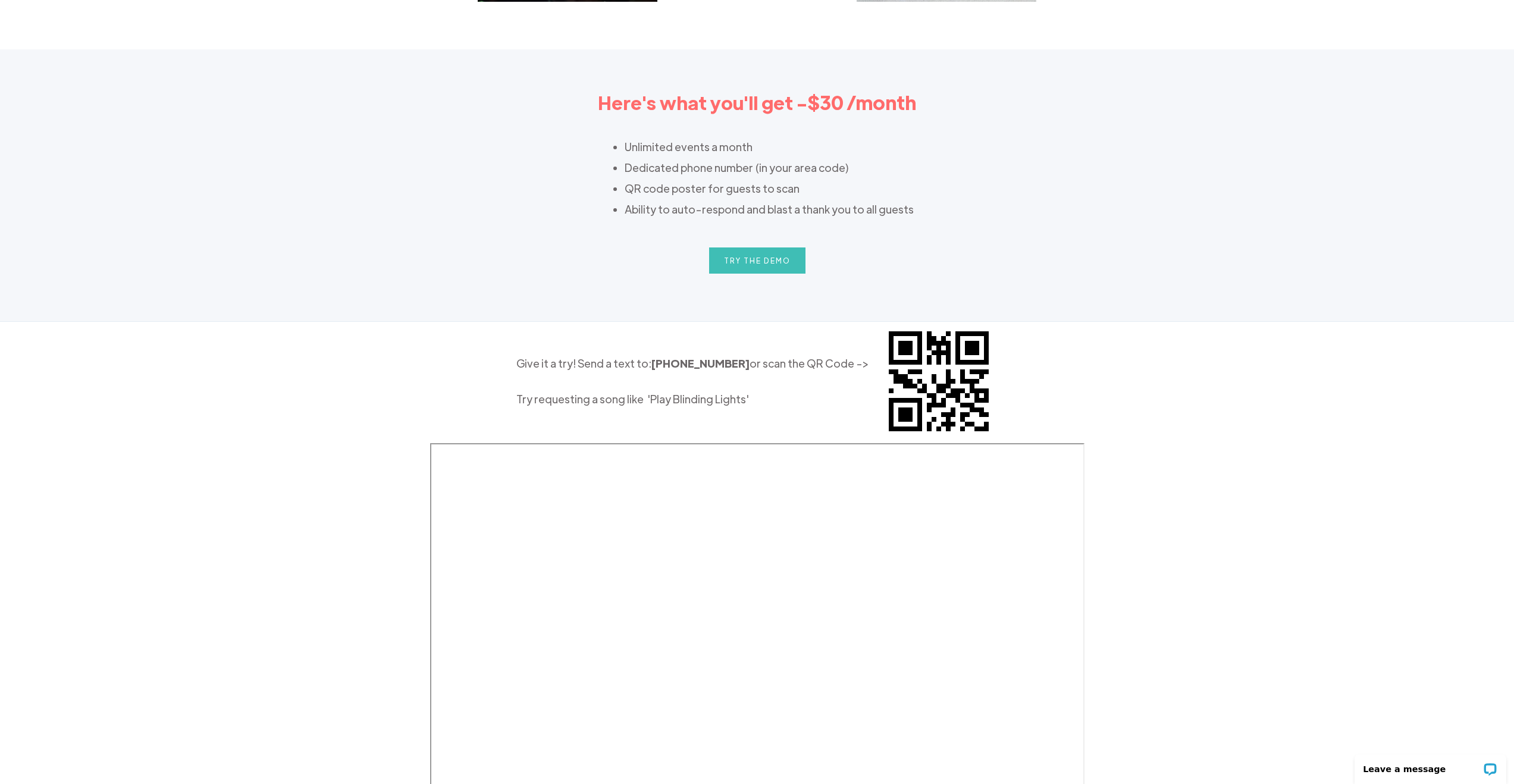
scroll to position [1534, 0]
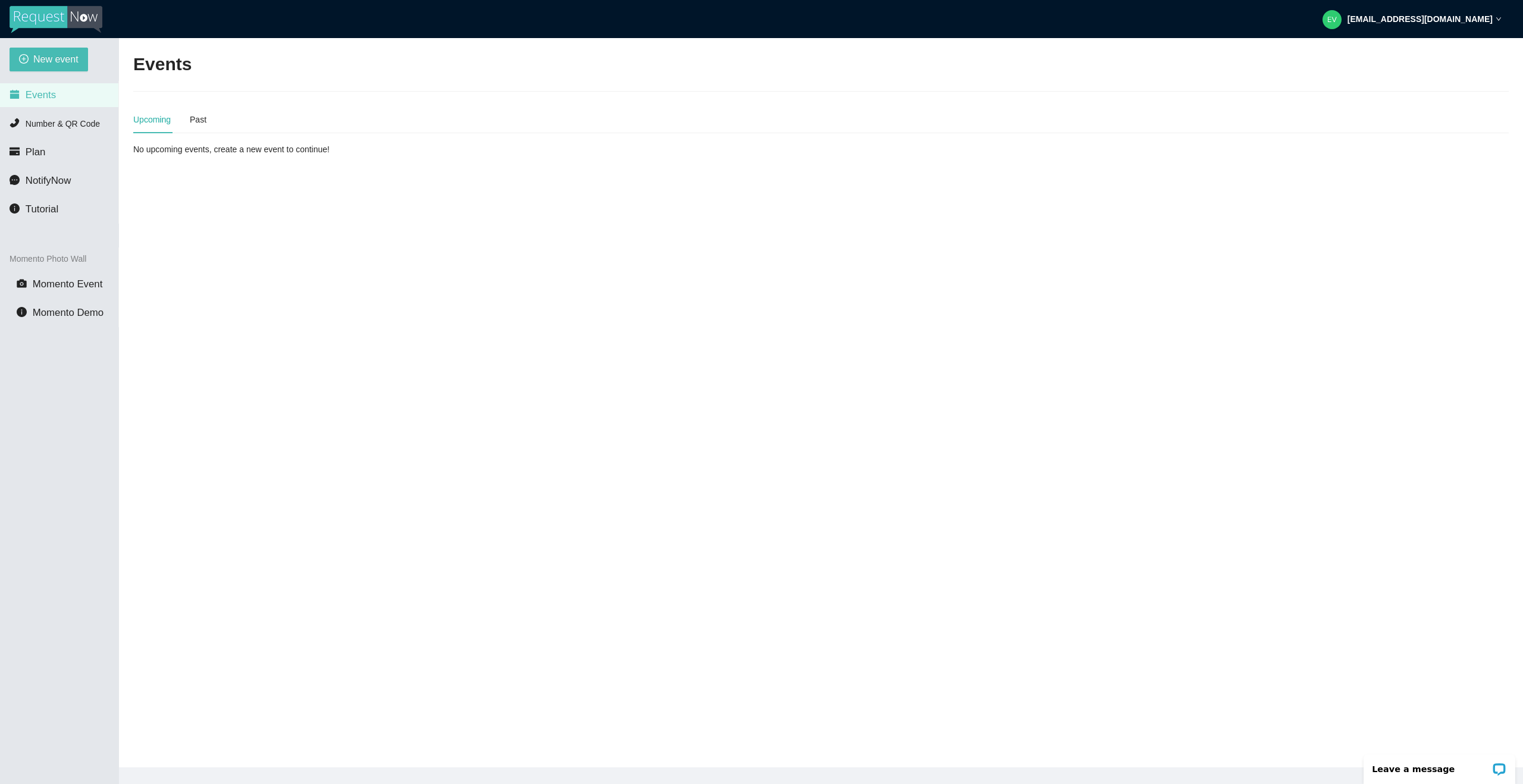
click at [258, 215] on main "Events Upcoming Past No upcoming events, create a new event to continue!" at bounding box center [821, 402] width 1404 height 729
click at [100, 124] on li "Number & QR Code" at bounding box center [59, 123] width 118 height 23
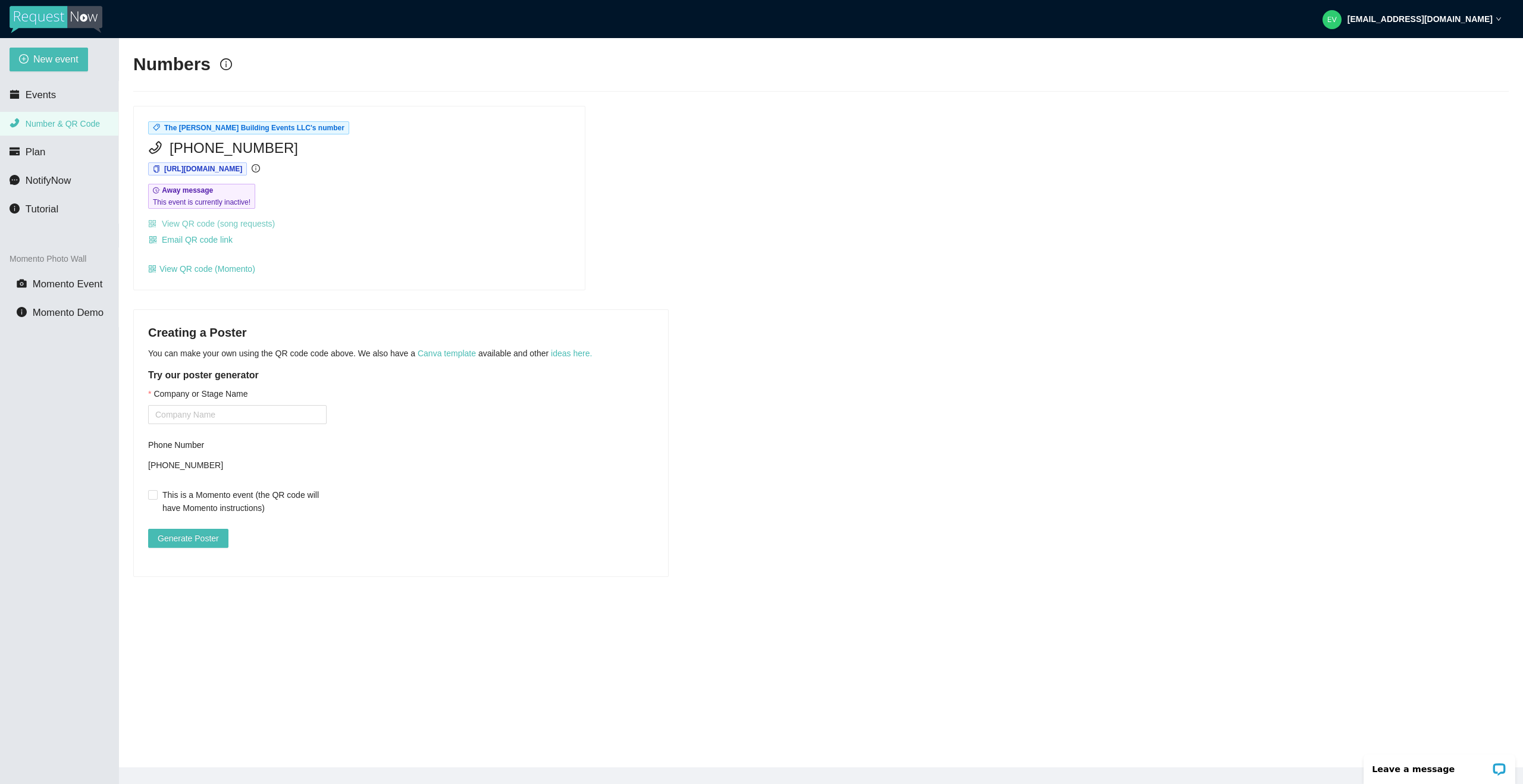
click at [263, 225] on link "View QR code (song requests)" at bounding box center [212, 223] width 127 height 9
click at [506, 259] on div "The [PERSON_NAME] Building Events LLC's number [PHONE_NUMBER] [URL][DOMAIN_NAME…" at bounding box center [359, 198] width 451 height 184
click at [210, 143] on span "[PHONE_NUMBER]" at bounding box center [234, 148] width 128 height 23
click at [197, 145] on span "[PHONE_NUMBER]" at bounding box center [234, 148] width 128 height 23
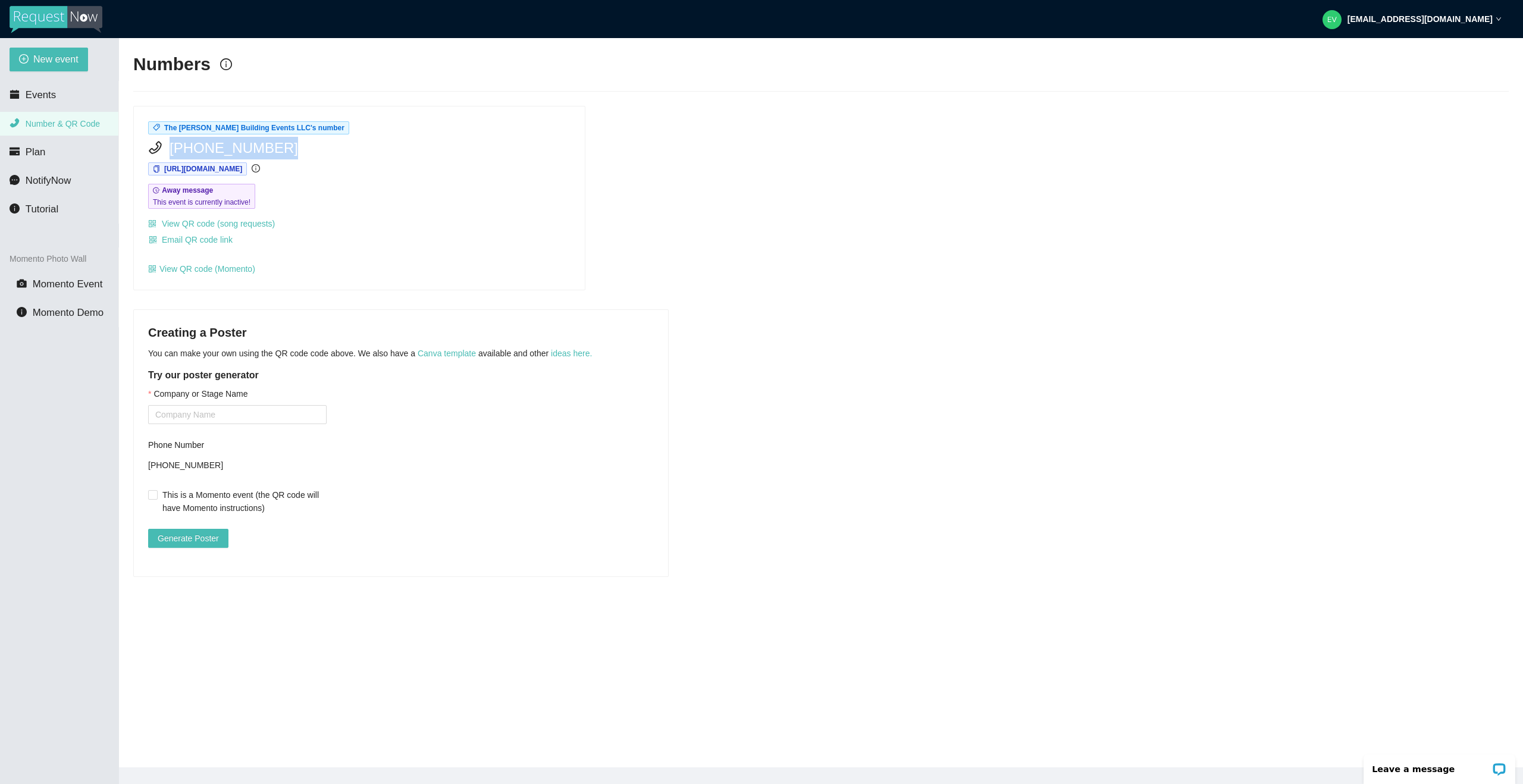
drag, startPoint x: 171, startPoint y: 147, endPoint x: 281, endPoint y: 150, distance: 110.0
click at [281, 150] on div "[PHONE_NUMBER]" at bounding box center [359, 148] width 422 height 23
copy span "[PHONE_NUMBER]"
